Goal: Task Accomplishment & Management: Use online tool/utility

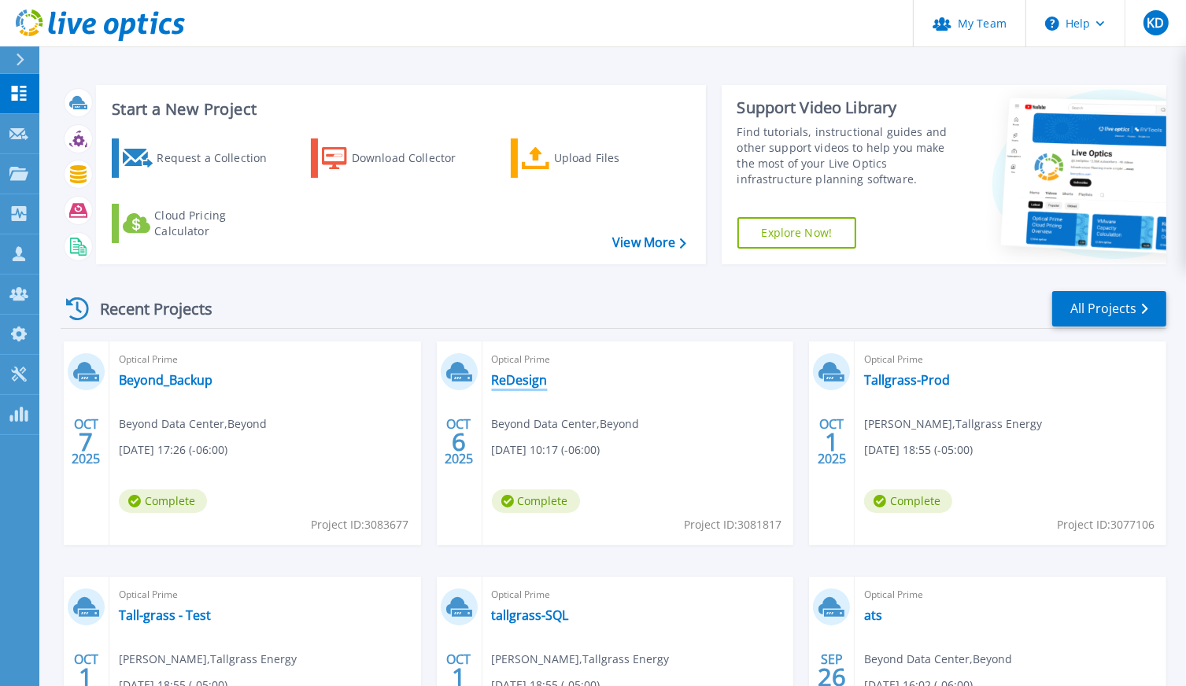
click at [522, 387] on link "ReDesign" at bounding box center [520, 380] width 56 height 16
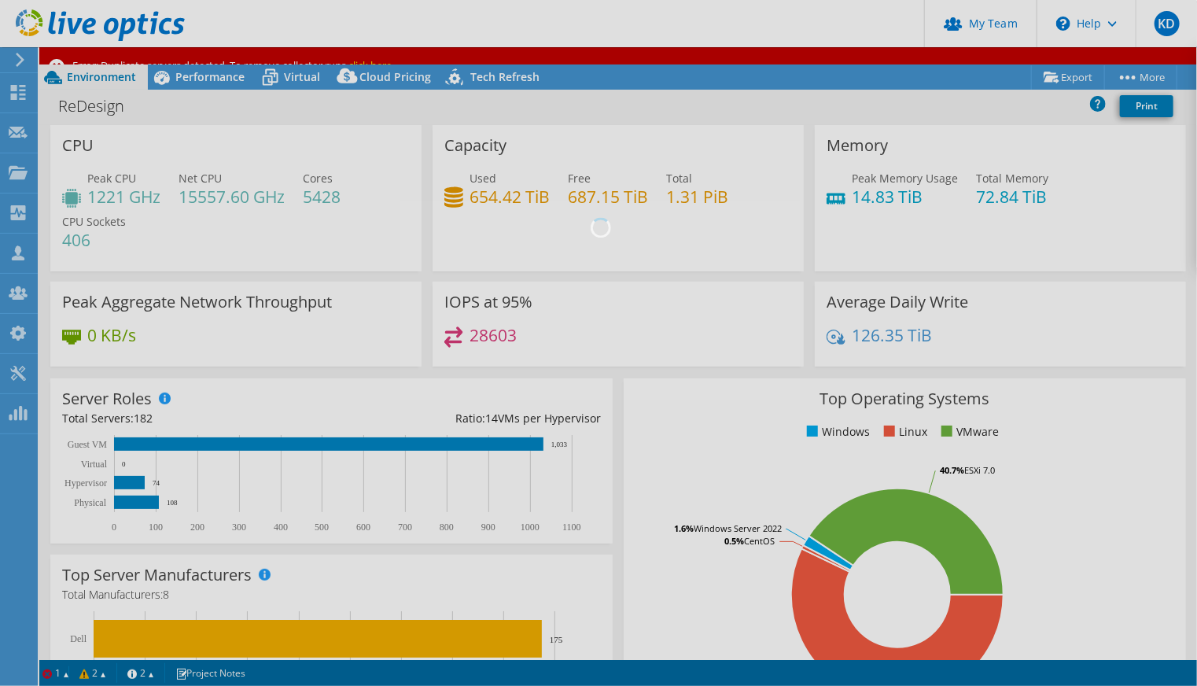
select select "USWest"
select select "USD"
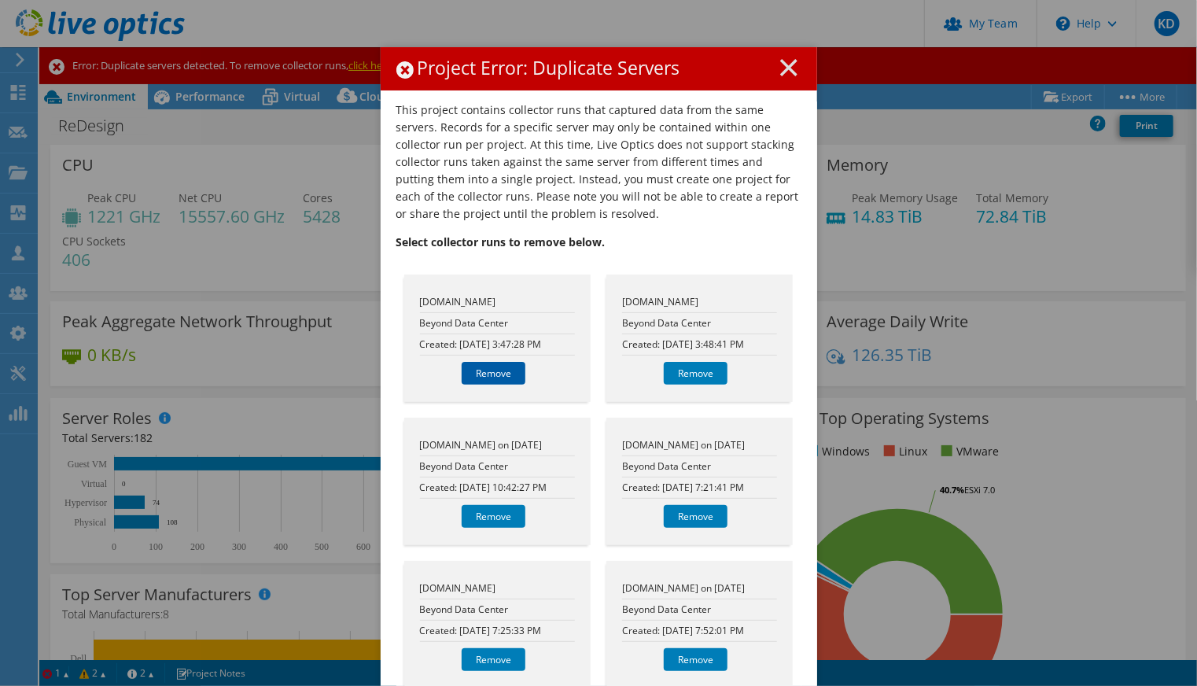
click at [474, 371] on link "Remove" at bounding box center [494, 373] width 64 height 23
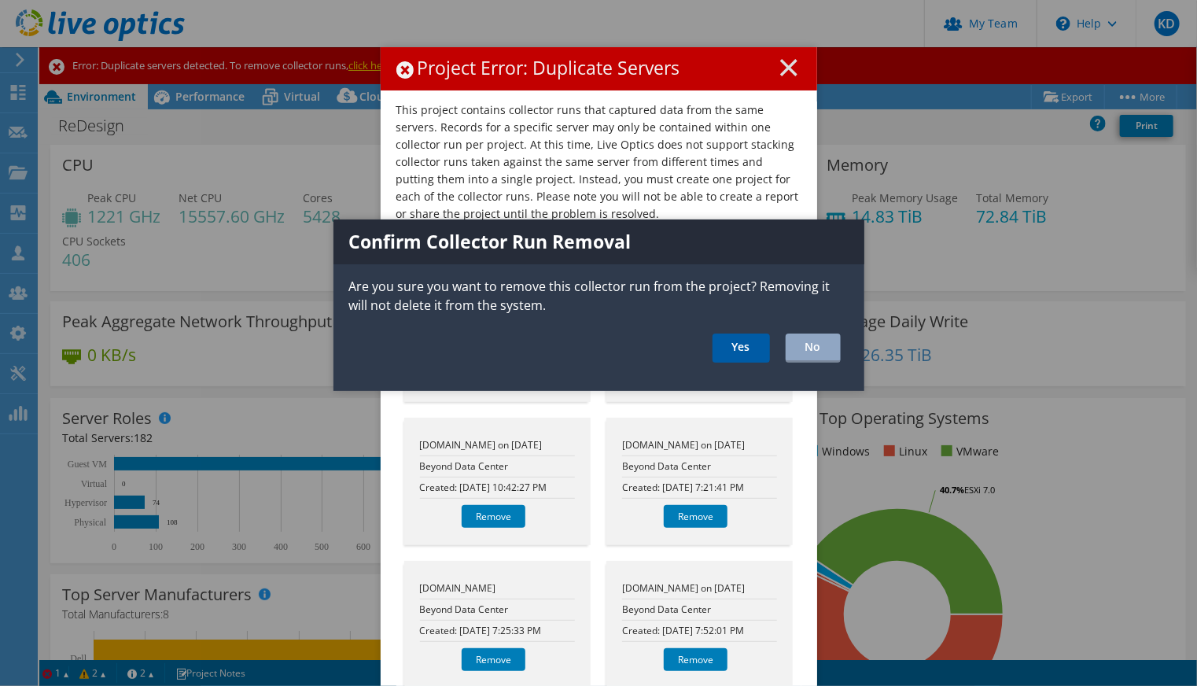
click at [728, 360] on link "Yes" at bounding box center [741, 348] width 57 height 29
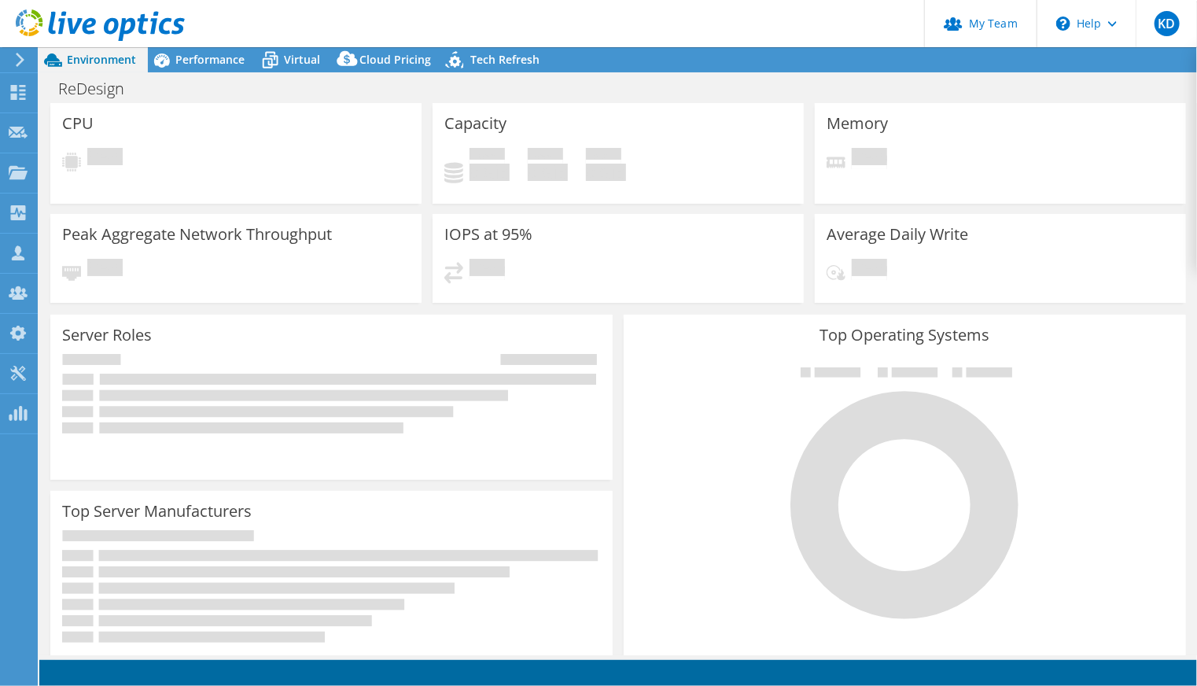
select select "USWest"
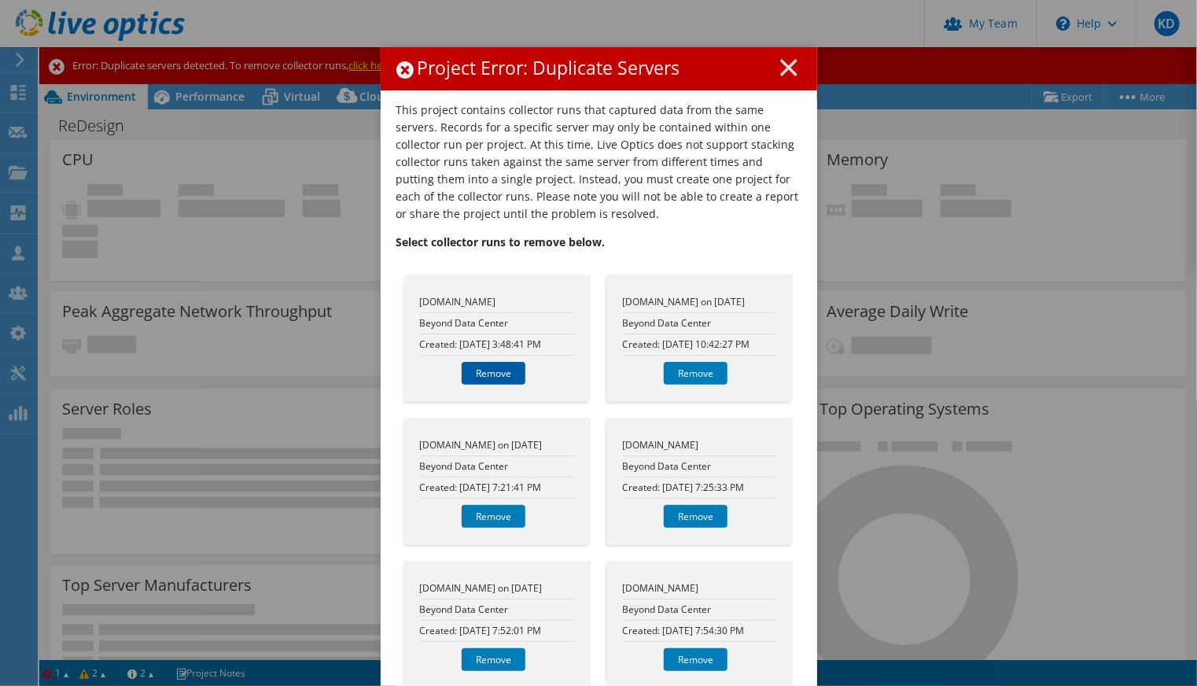
click at [496, 372] on link "Remove" at bounding box center [494, 373] width 64 height 23
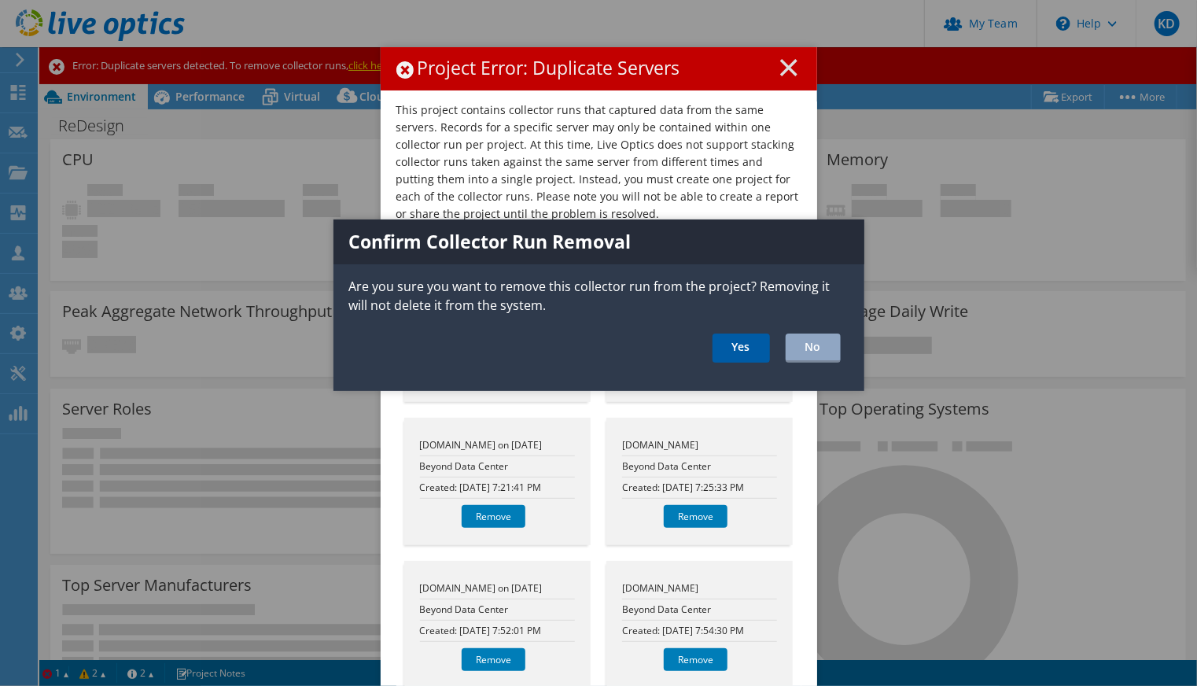
click at [721, 351] on link "Yes" at bounding box center [741, 348] width 57 height 29
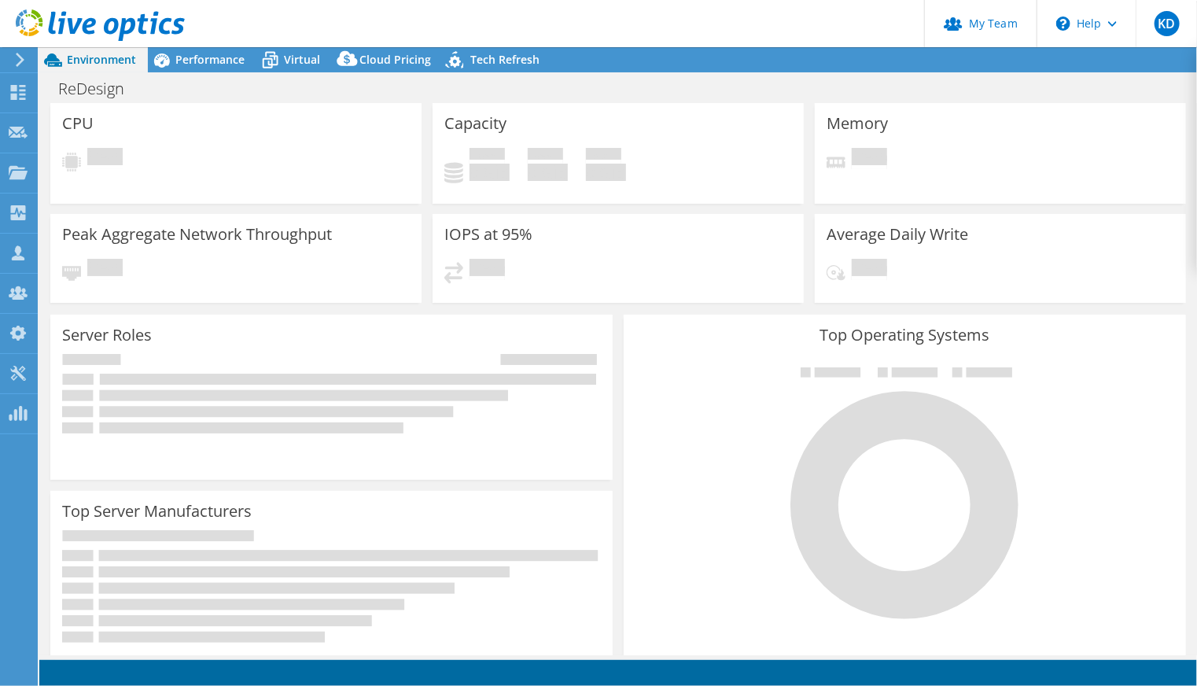
select select "USWest"
select select "USD"
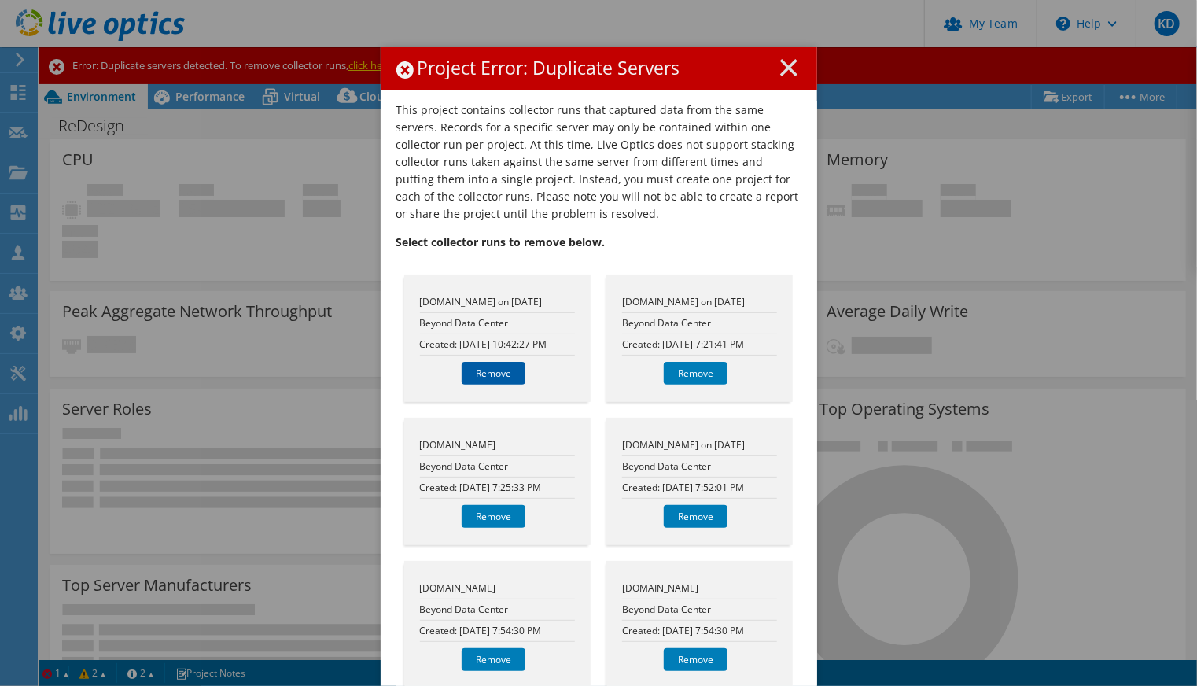
click at [503, 385] on link "Remove" at bounding box center [494, 373] width 64 height 23
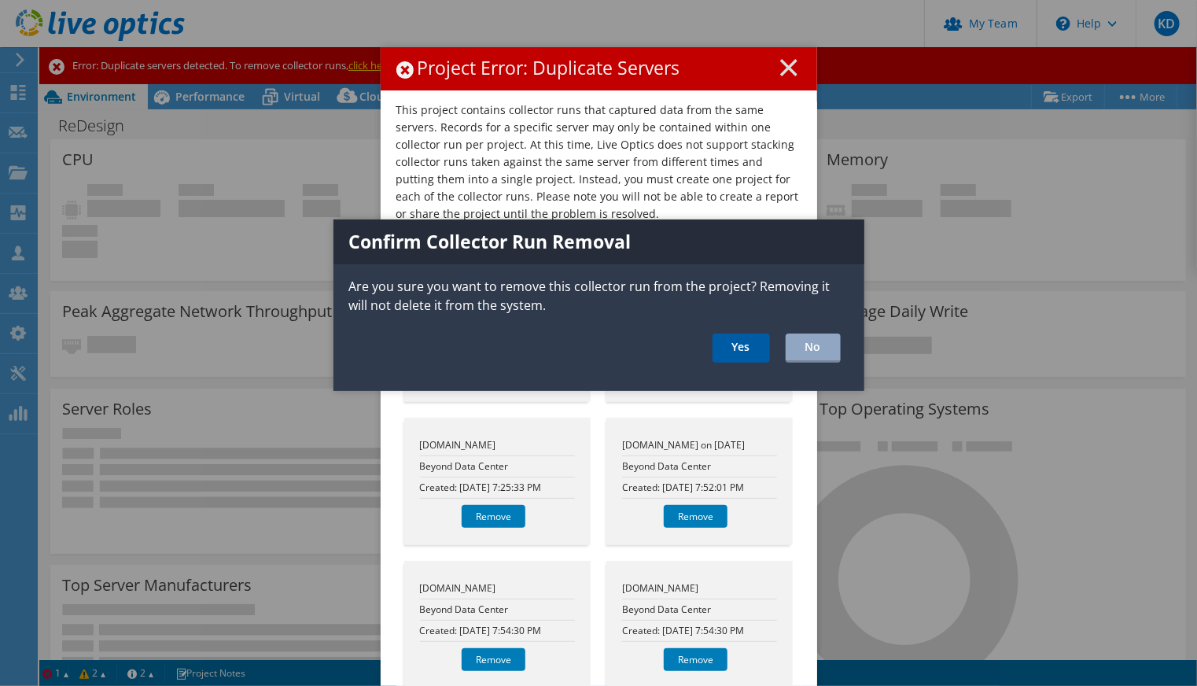
click at [739, 341] on link "Yes" at bounding box center [741, 348] width 57 height 29
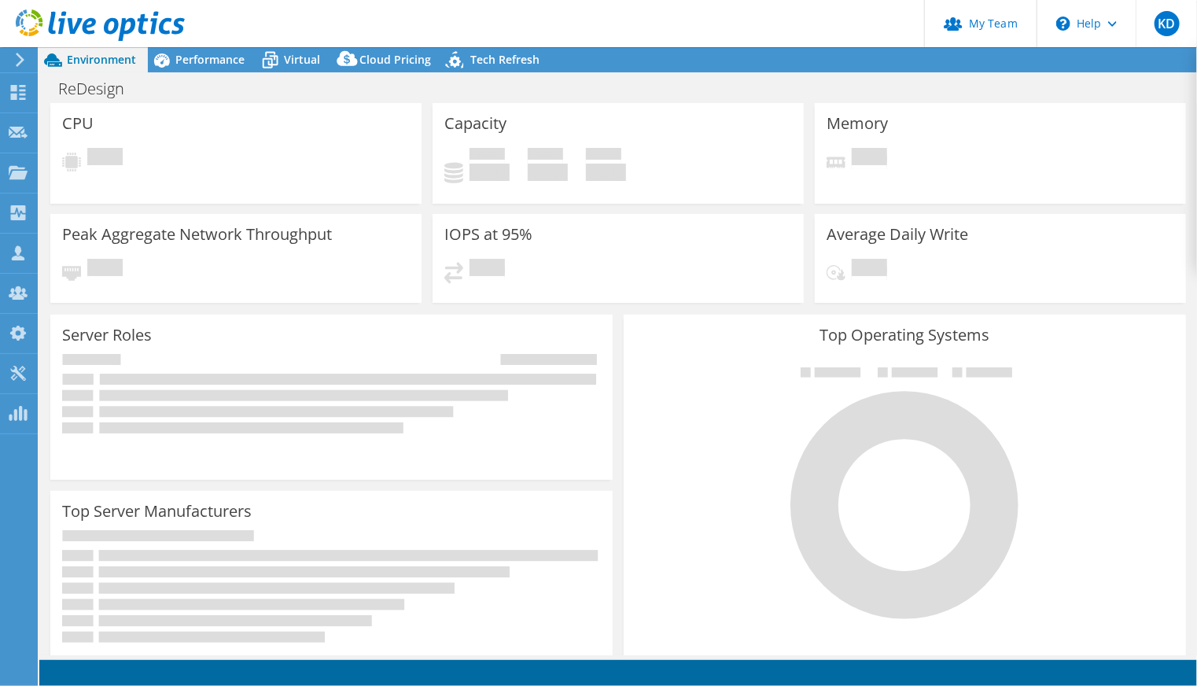
select select "USD"
select select "USWest"
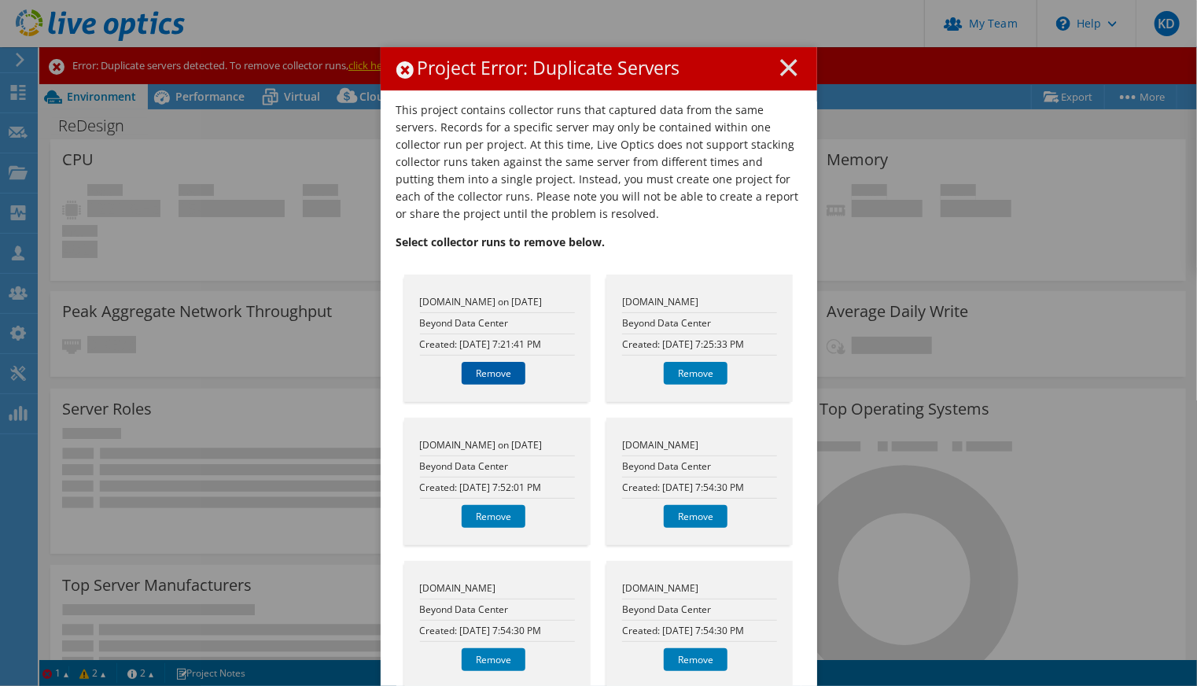
click at [500, 380] on link "Remove" at bounding box center [494, 373] width 64 height 23
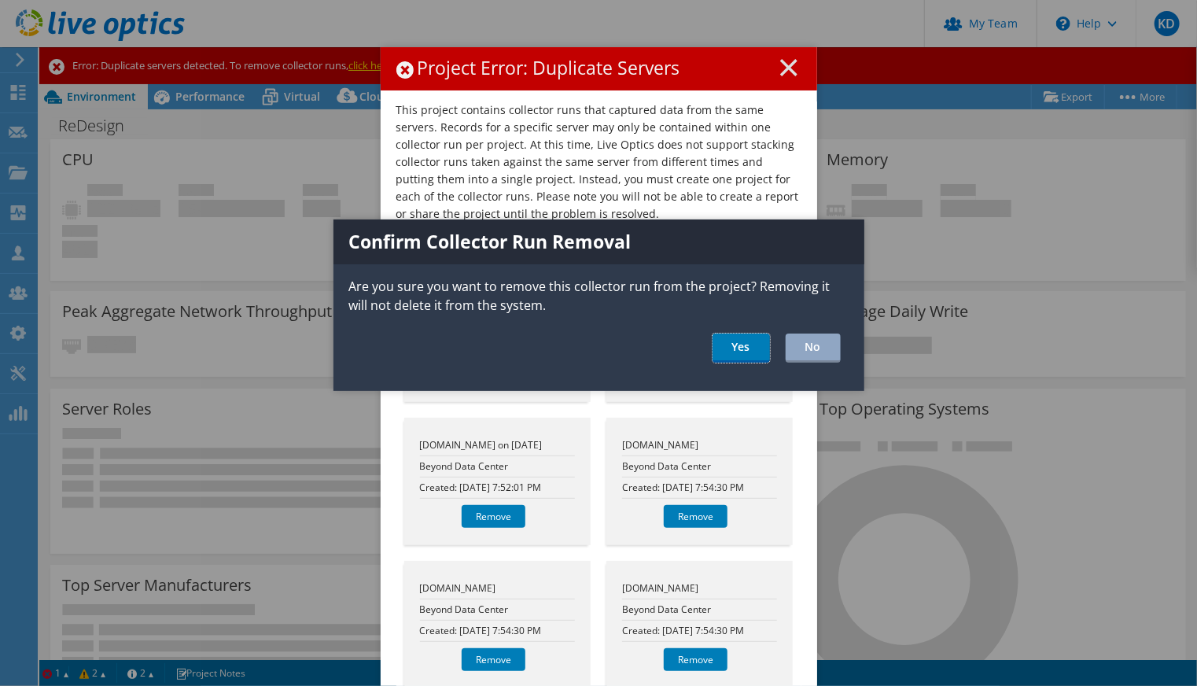
drag, startPoint x: 738, startPoint y: 355, endPoint x: 750, endPoint y: 350, distance: 12.7
click at [738, 354] on link "Yes" at bounding box center [741, 348] width 57 height 29
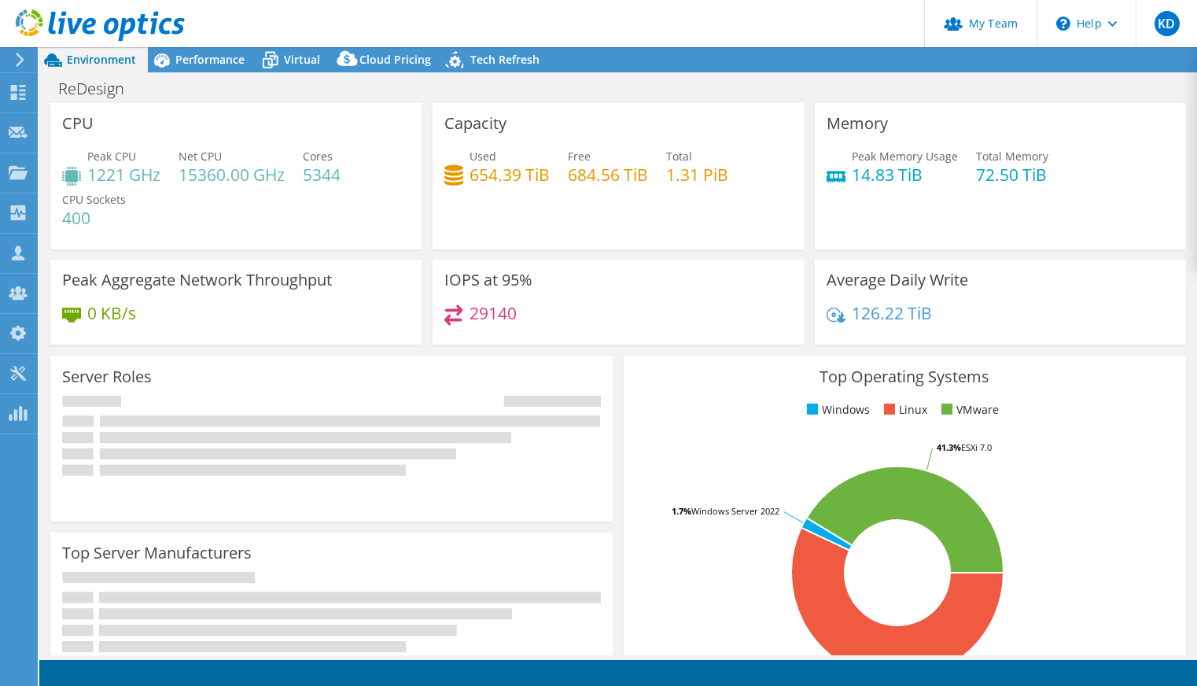
select select "USWest"
select select "USD"
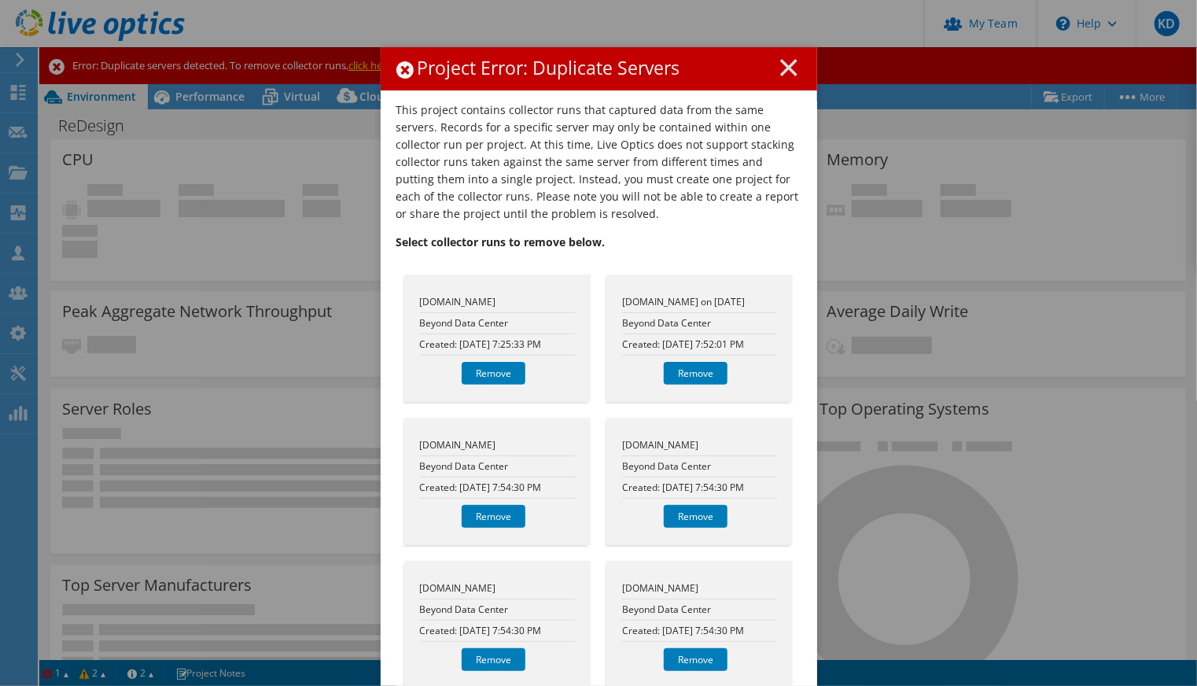
click at [504, 362] on link "Remove" at bounding box center [494, 373] width 64 height 23
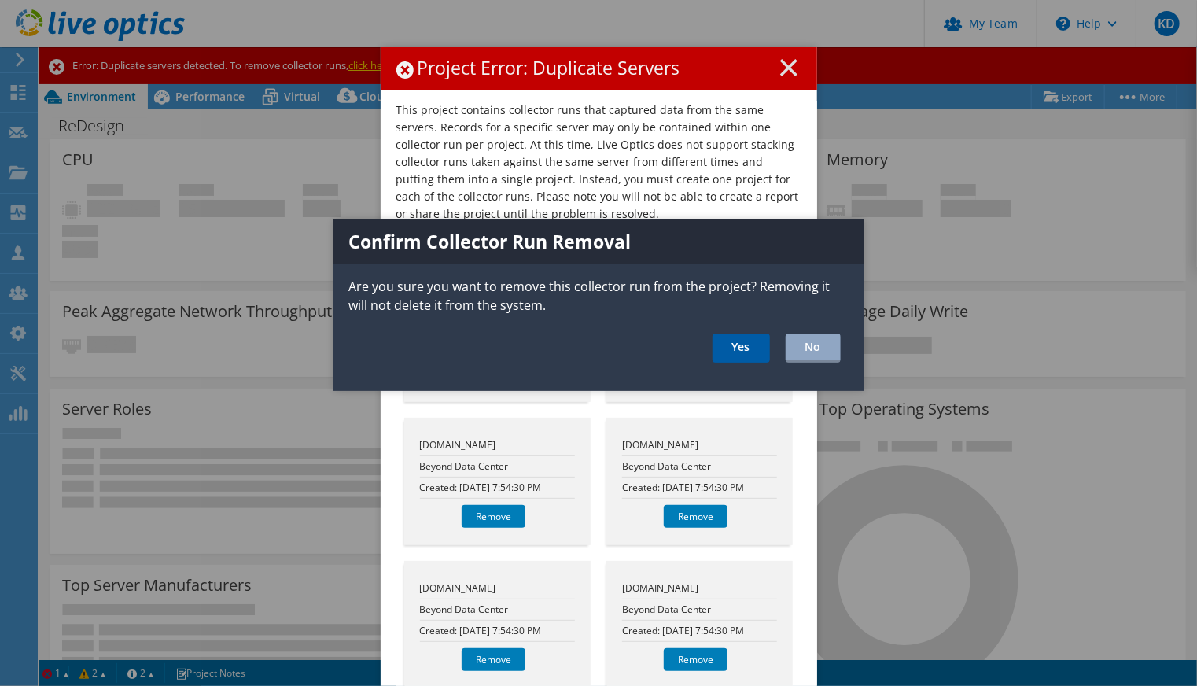
click at [736, 356] on link "Yes" at bounding box center [741, 348] width 57 height 29
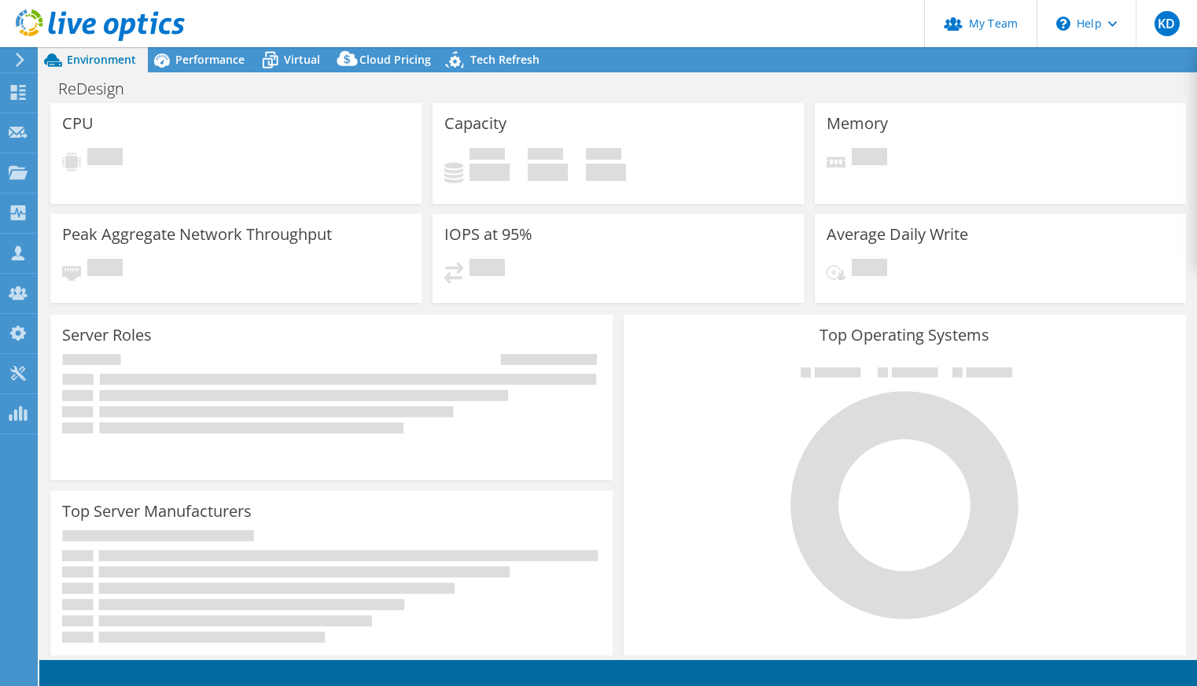
select select "USWest"
select select "USD"
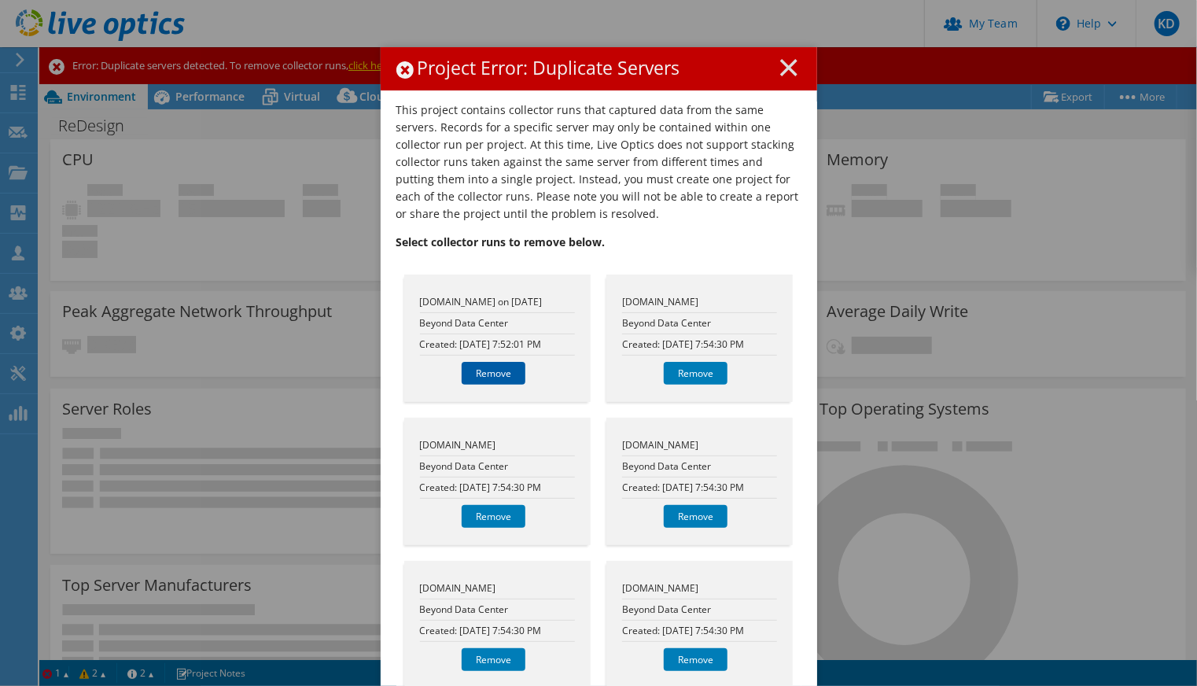
click at [502, 379] on link "Remove" at bounding box center [494, 373] width 64 height 23
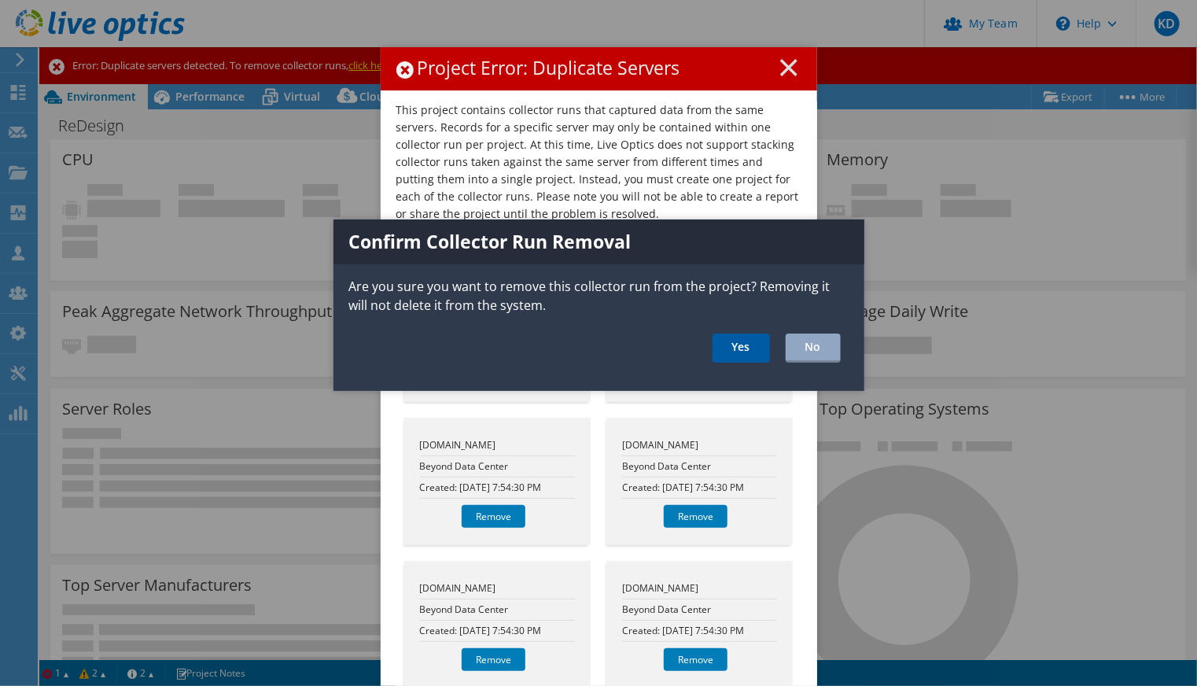
click at [733, 339] on link "Yes" at bounding box center [741, 348] width 57 height 29
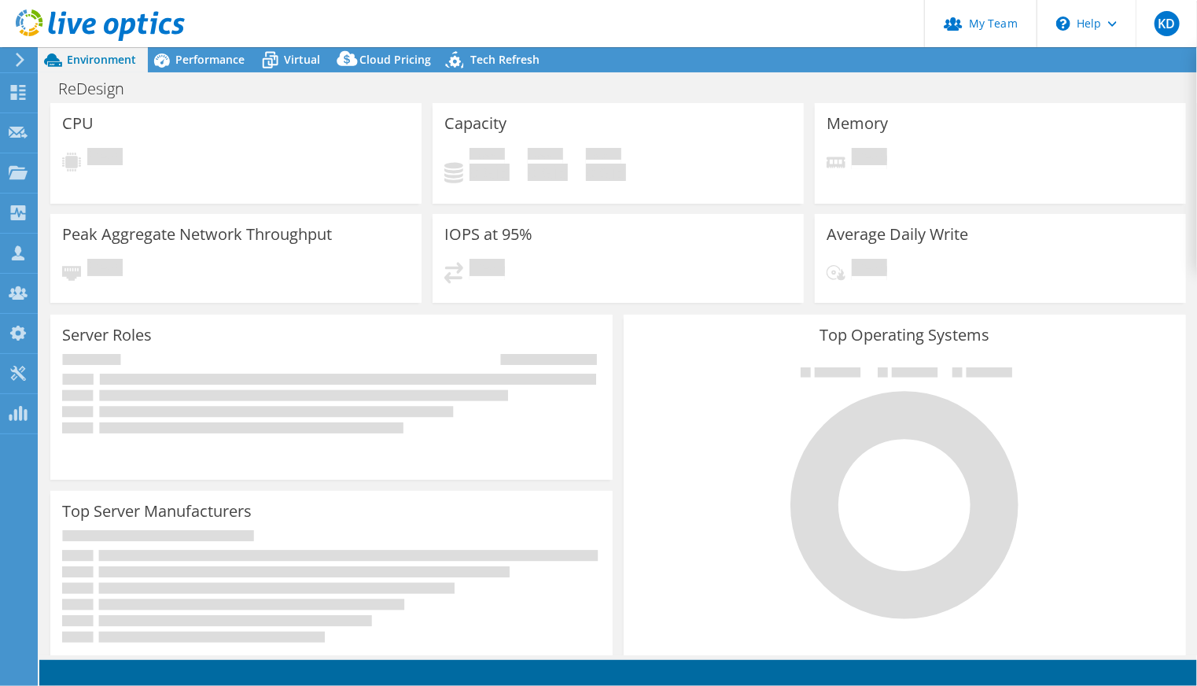
select select "USWest"
select select "USD"
